Goal: Navigation & Orientation: Find specific page/section

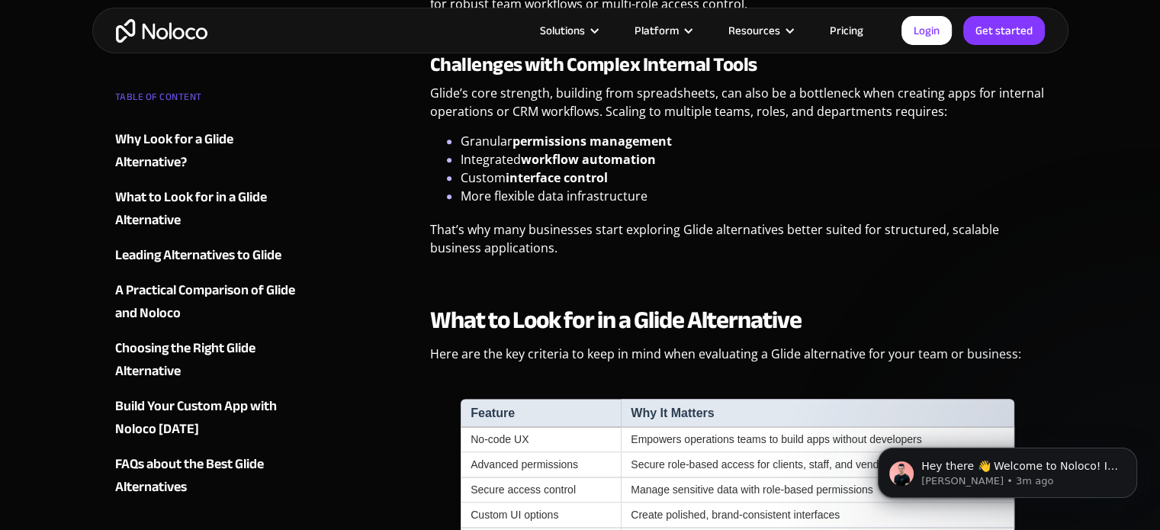
scroll to position [1068, 0]
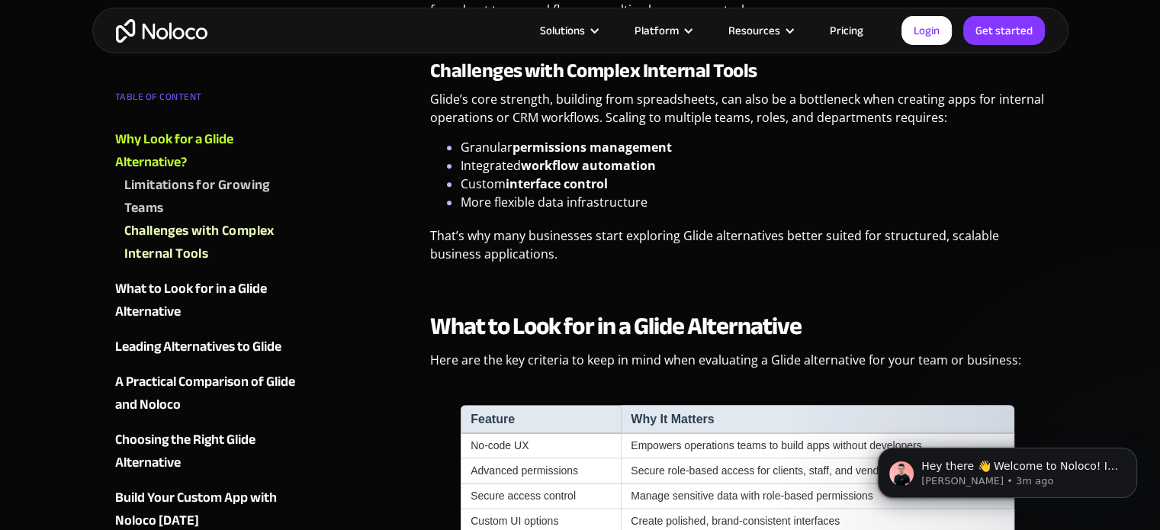
click at [156, 31] on img "home" at bounding box center [162, 31] width 92 height 24
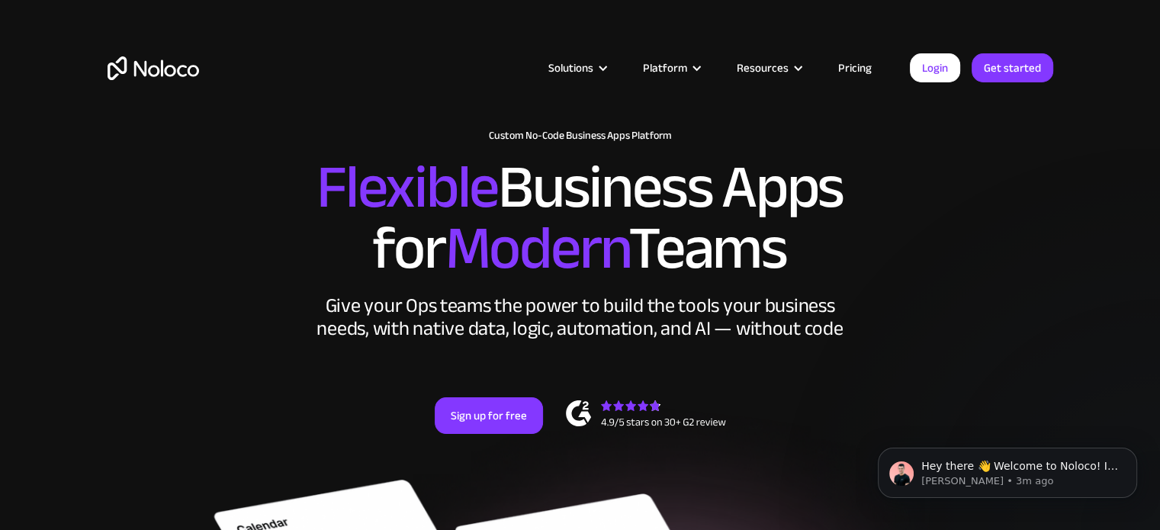
click at [850, 66] on link "Pricing" at bounding box center [855, 68] width 72 height 20
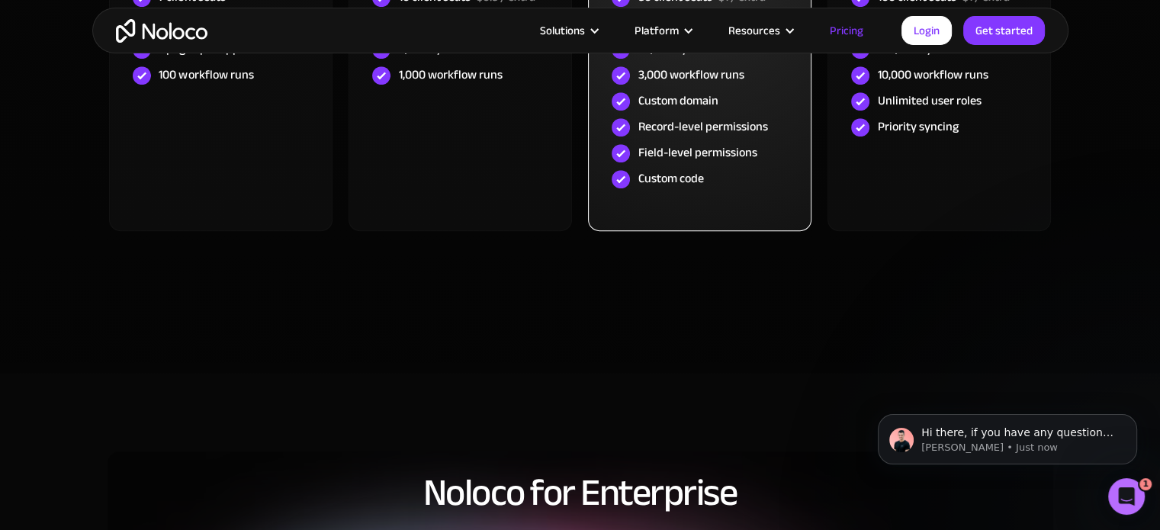
scroll to position [915, 0]
